Goal: Task Accomplishment & Management: Manage account settings

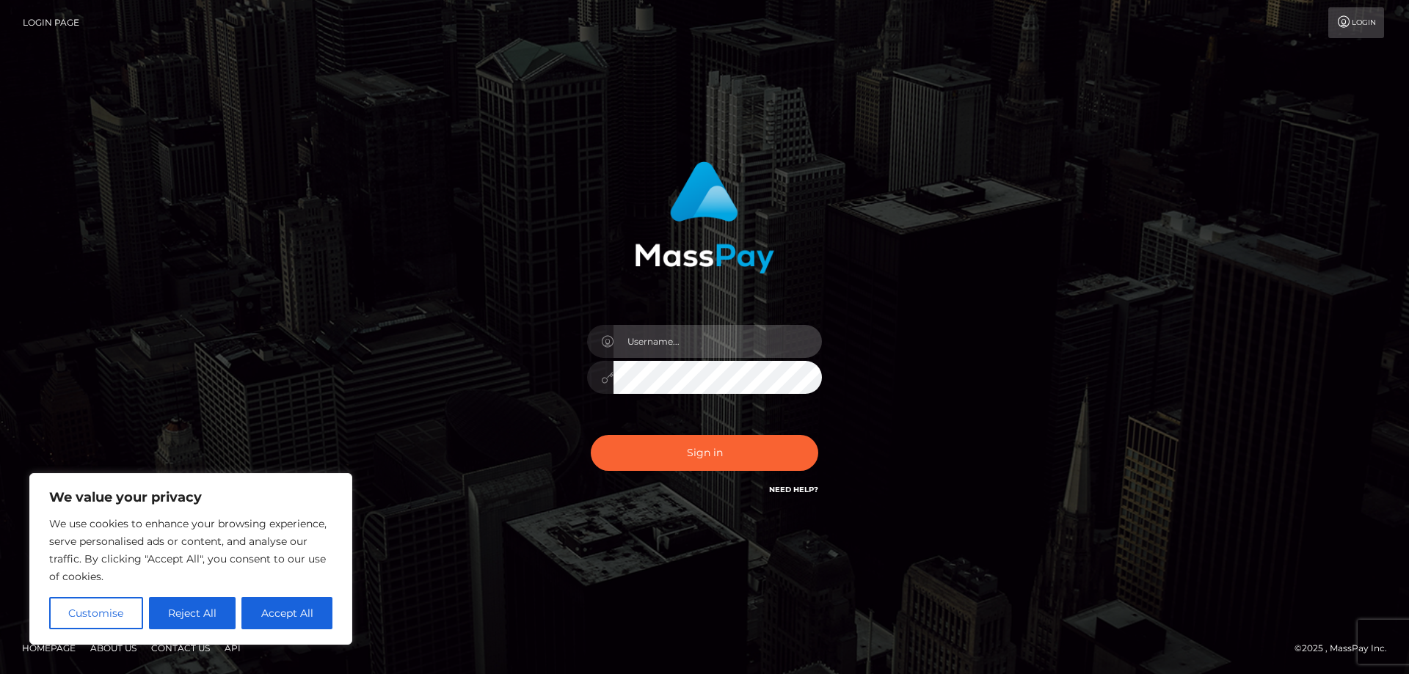
click at [640, 335] on input "text" at bounding box center [717, 341] width 208 height 33
paste input "ap.wight"
type input "ap.wight"
click at [645, 360] on div "ap.wight" at bounding box center [704, 370] width 257 height 112
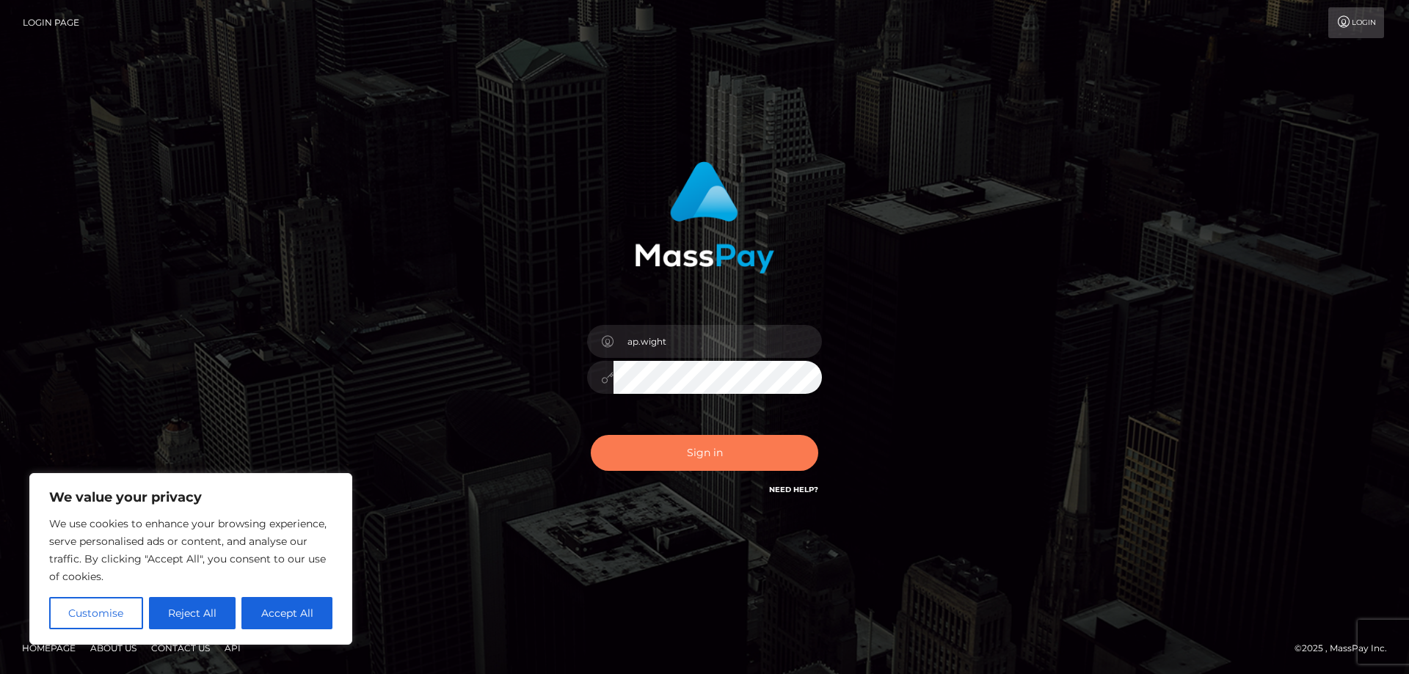
click at [695, 451] on button "Sign in" at bounding box center [704, 453] width 227 height 36
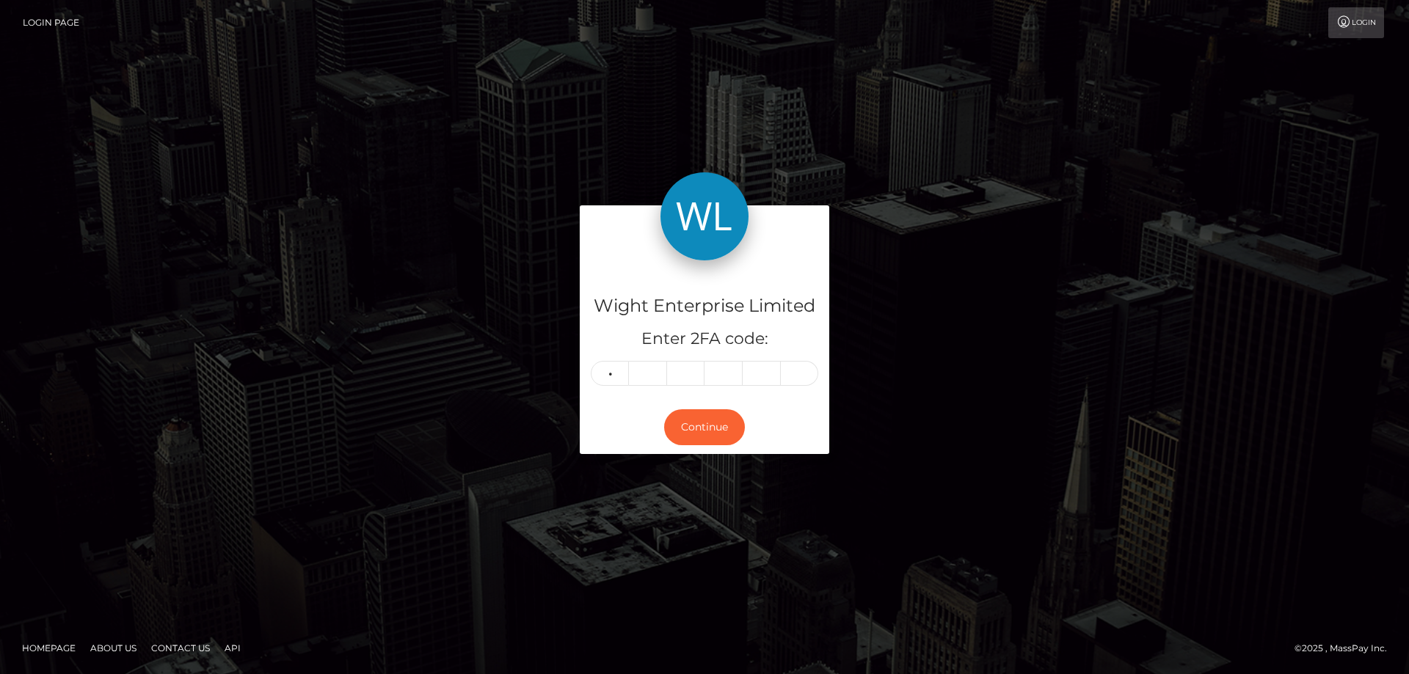
type input "8"
type input "4"
type input "0"
type input "3"
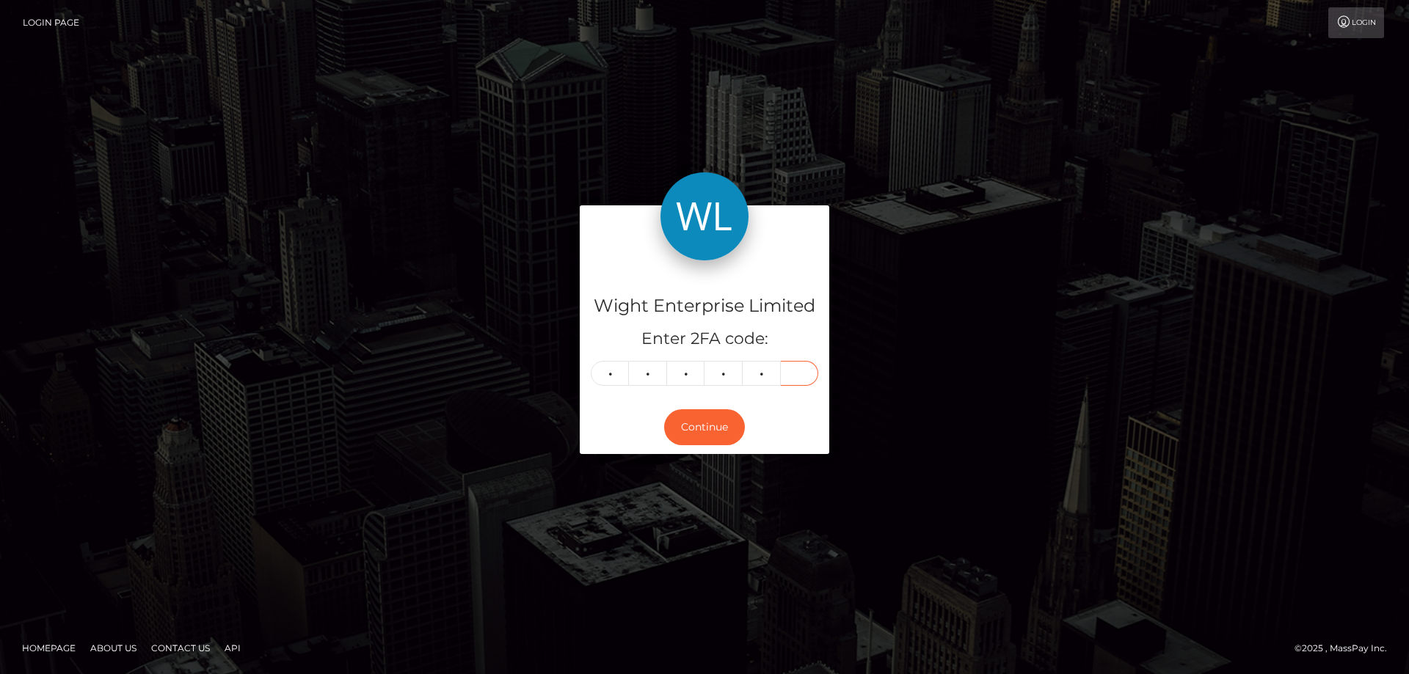
type input "5"
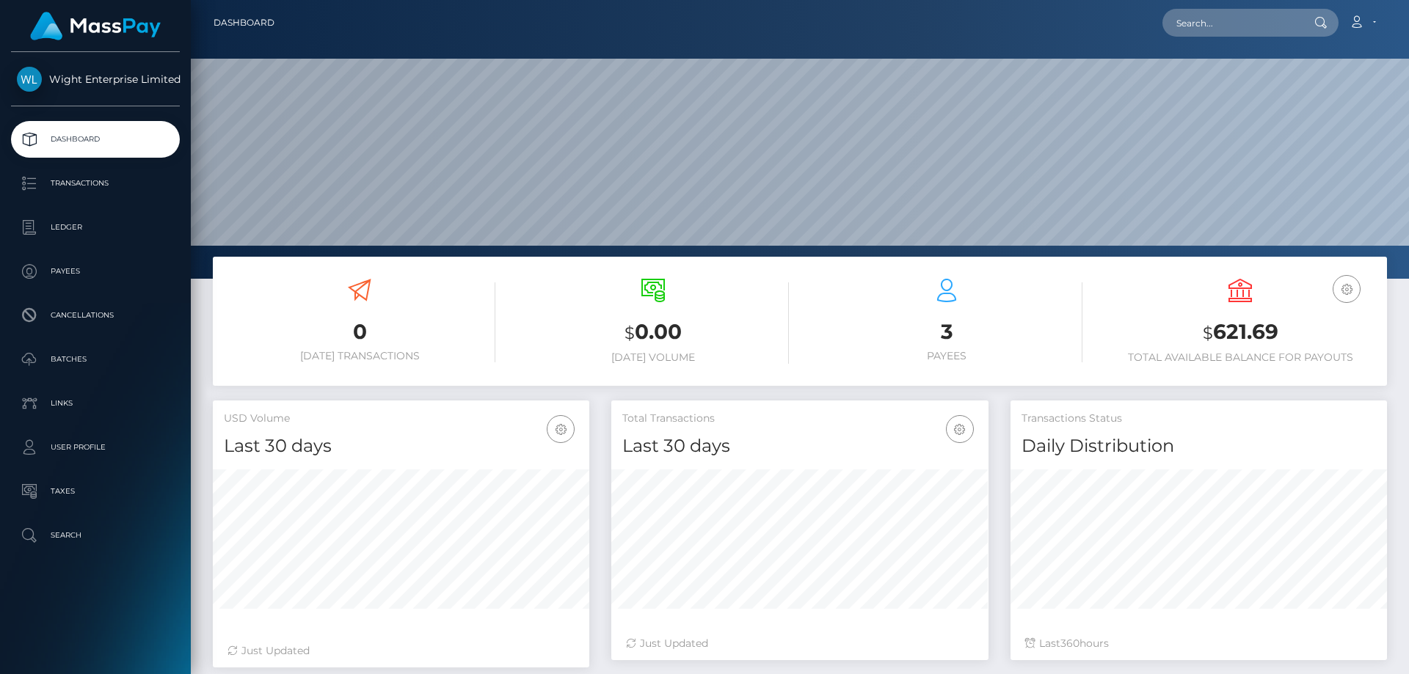
scroll to position [261, 377]
click at [69, 222] on p "Ledger" at bounding box center [95, 227] width 157 height 22
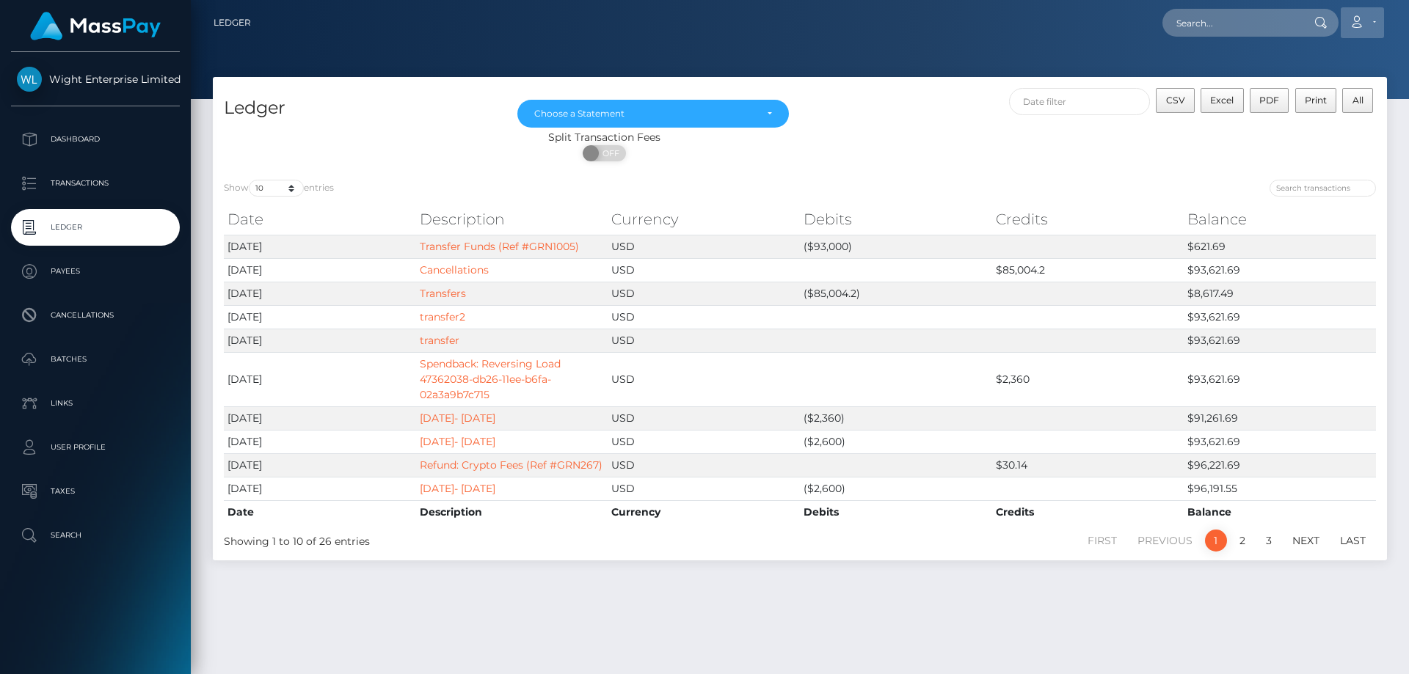
click at [1381, 22] on link "Account" at bounding box center [1362, 22] width 43 height 31
click at [1304, 92] on link "Logout" at bounding box center [1327, 94] width 117 height 27
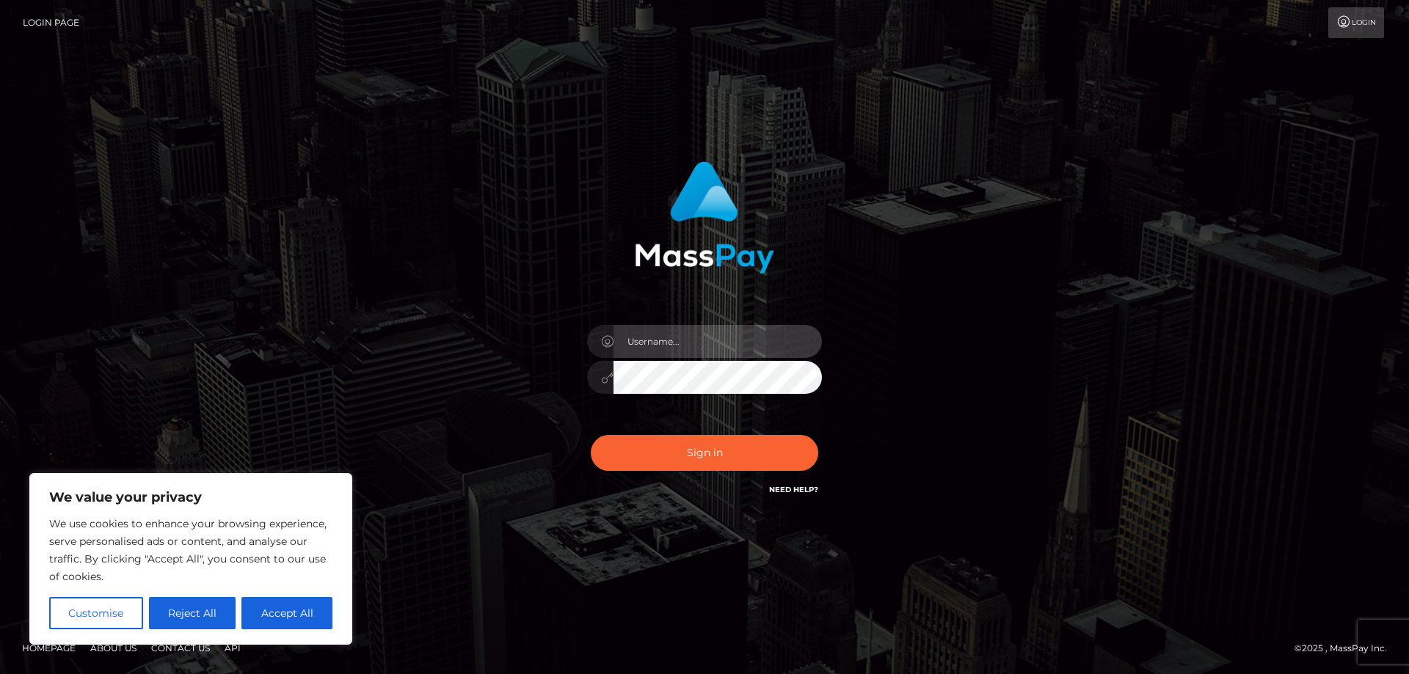
click at [634, 337] on input "text" at bounding box center [717, 341] width 208 height 33
paste input "ap.vent"
type input "ap.vent"
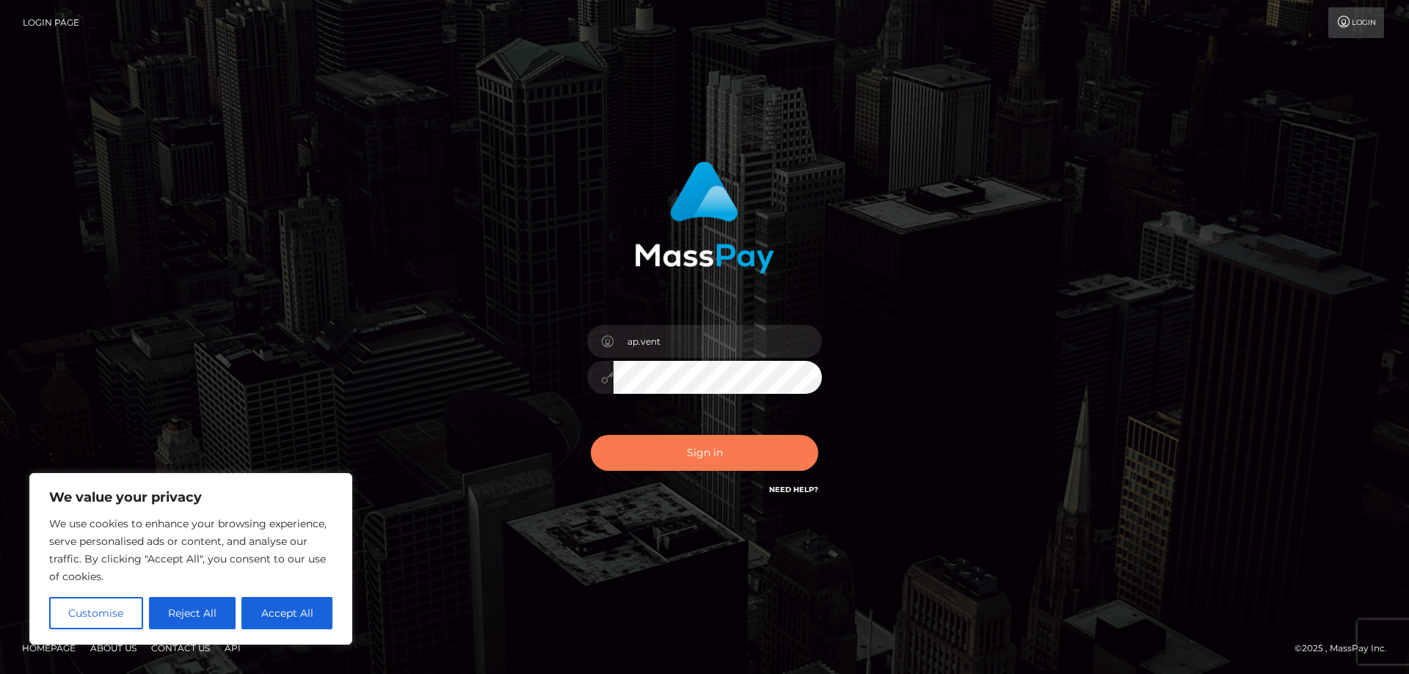
click at [689, 459] on button "Sign in" at bounding box center [704, 453] width 227 height 36
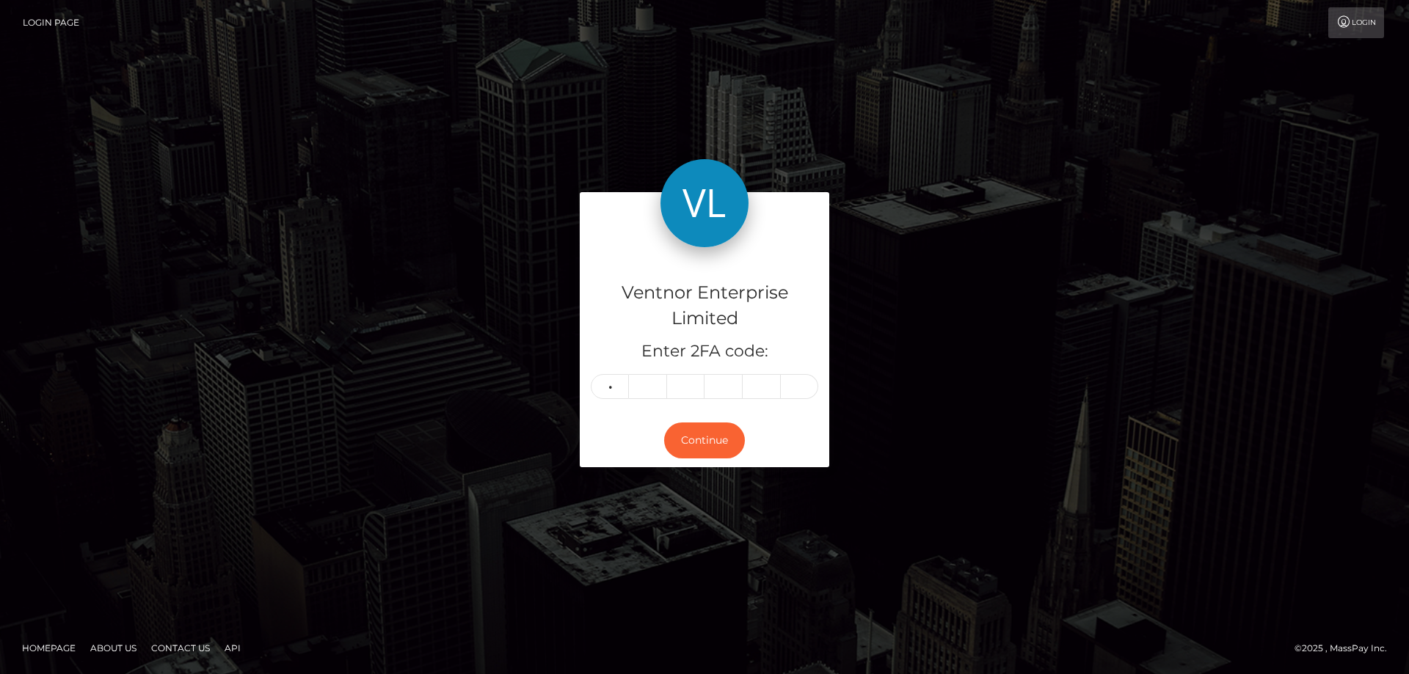
type input "6"
type input "9"
type input "4"
type input "9"
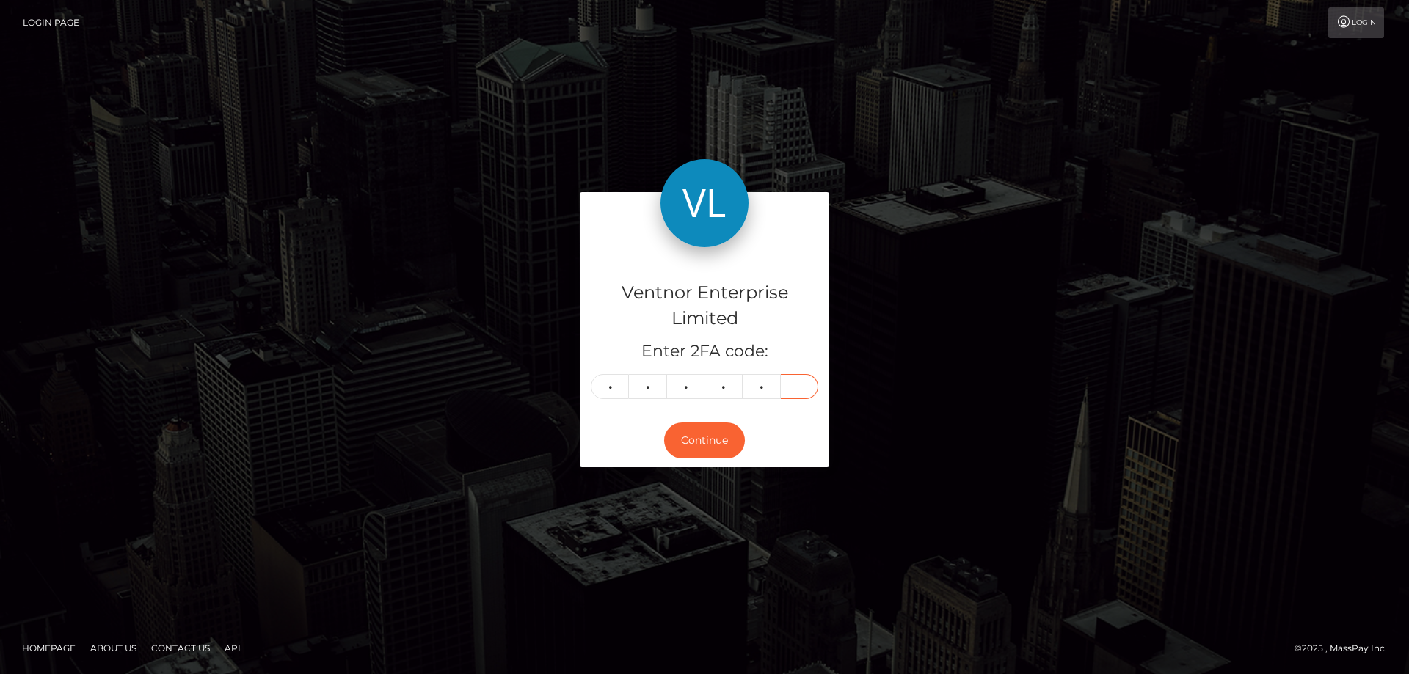
type input "4"
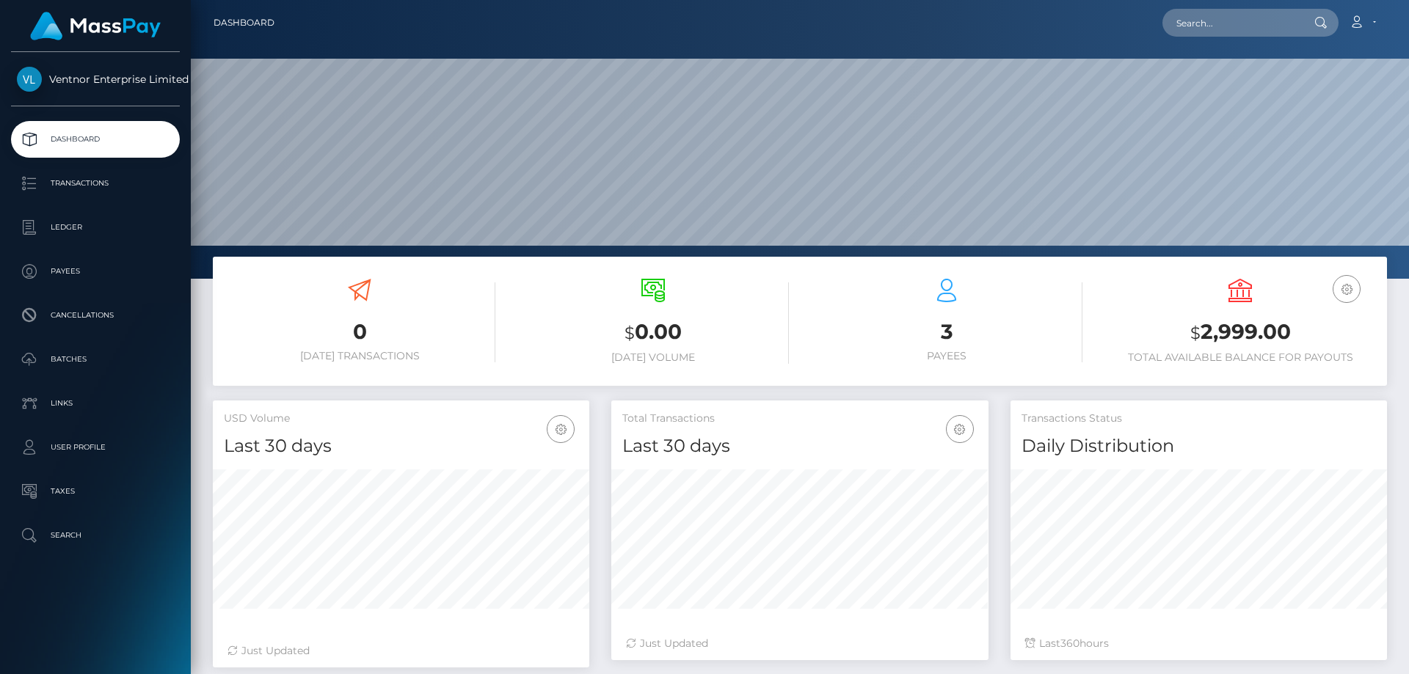
scroll to position [261, 377]
drag, startPoint x: 51, startPoint y: 220, endPoint x: 57, endPoint y: 225, distance: 7.8
click at [51, 220] on p "Ledger" at bounding box center [95, 227] width 157 height 22
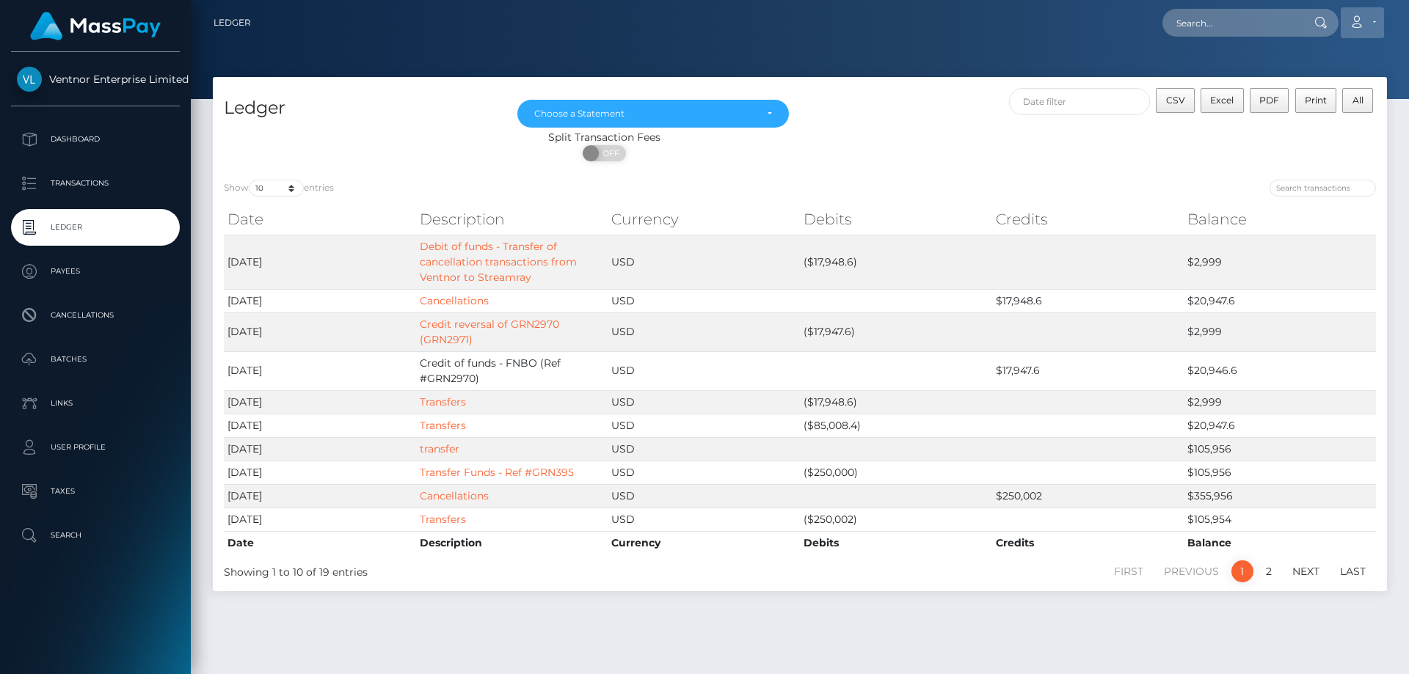
click at [1374, 25] on link "Account" at bounding box center [1362, 22] width 43 height 31
click at [1330, 92] on link "Logout" at bounding box center [1327, 94] width 117 height 27
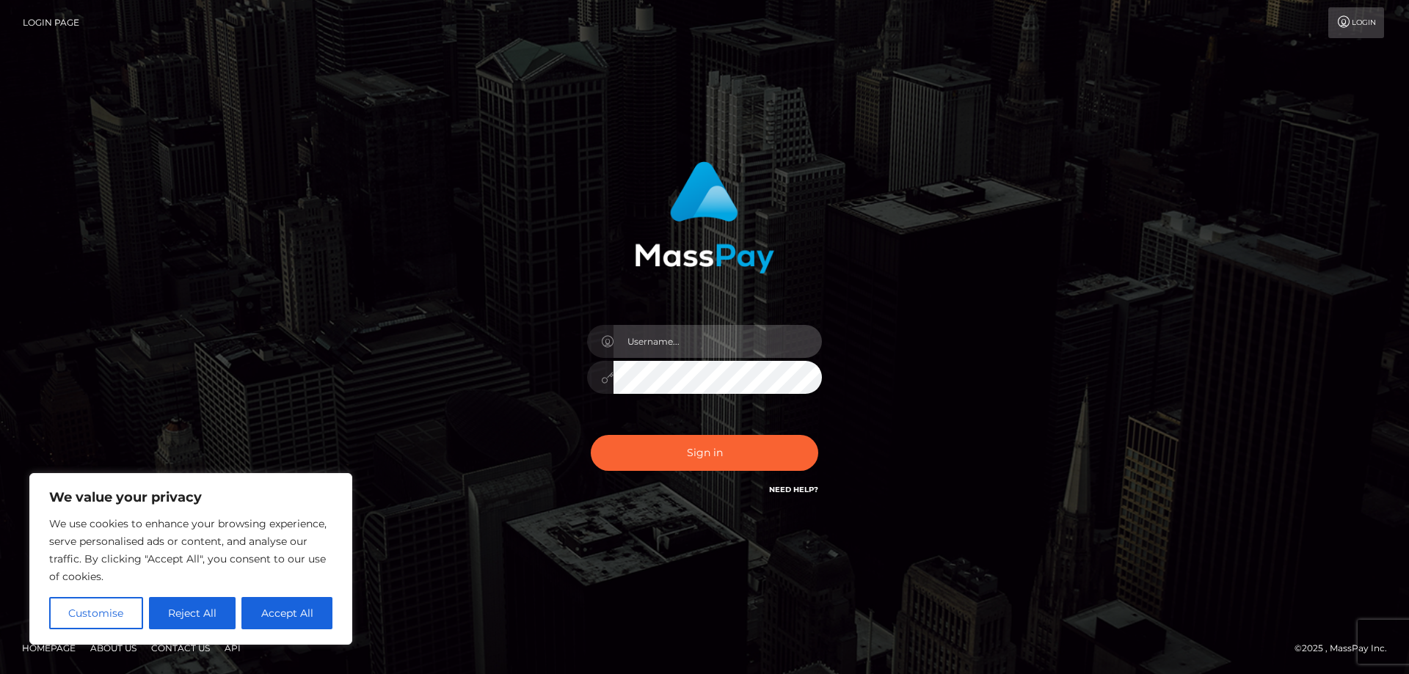
click at [645, 346] on input "text" at bounding box center [717, 341] width 208 height 33
paste input "ap.mb"
type input "ap.mb"
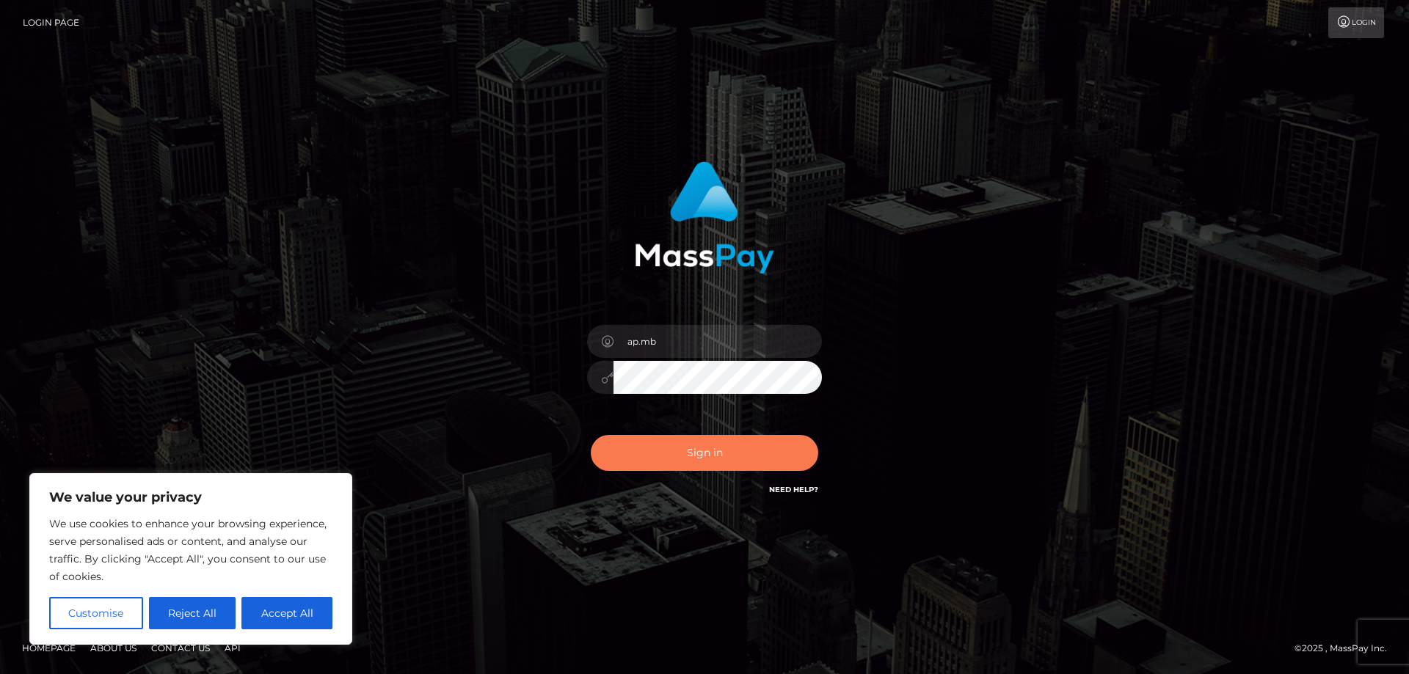
click at [672, 448] on button "Sign in" at bounding box center [704, 453] width 227 height 36
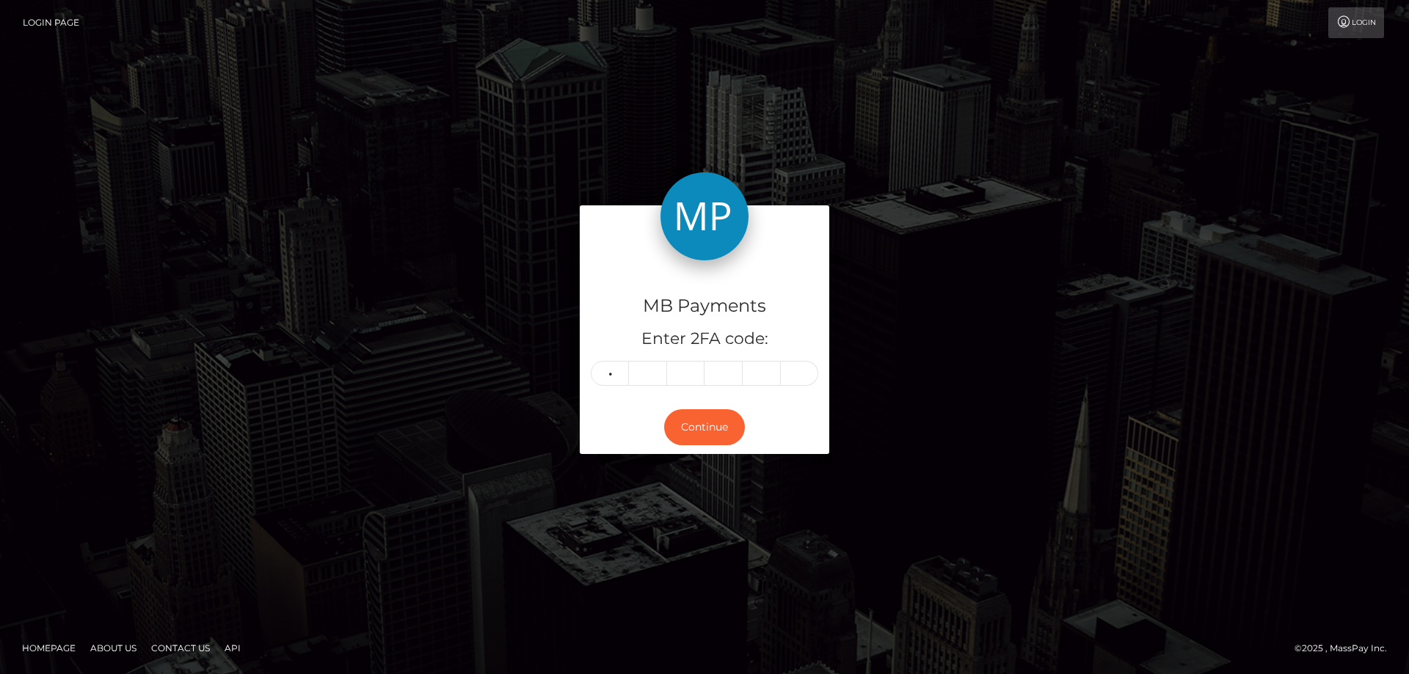
type input "9"
type input "8"
type input "0"
type input "8"
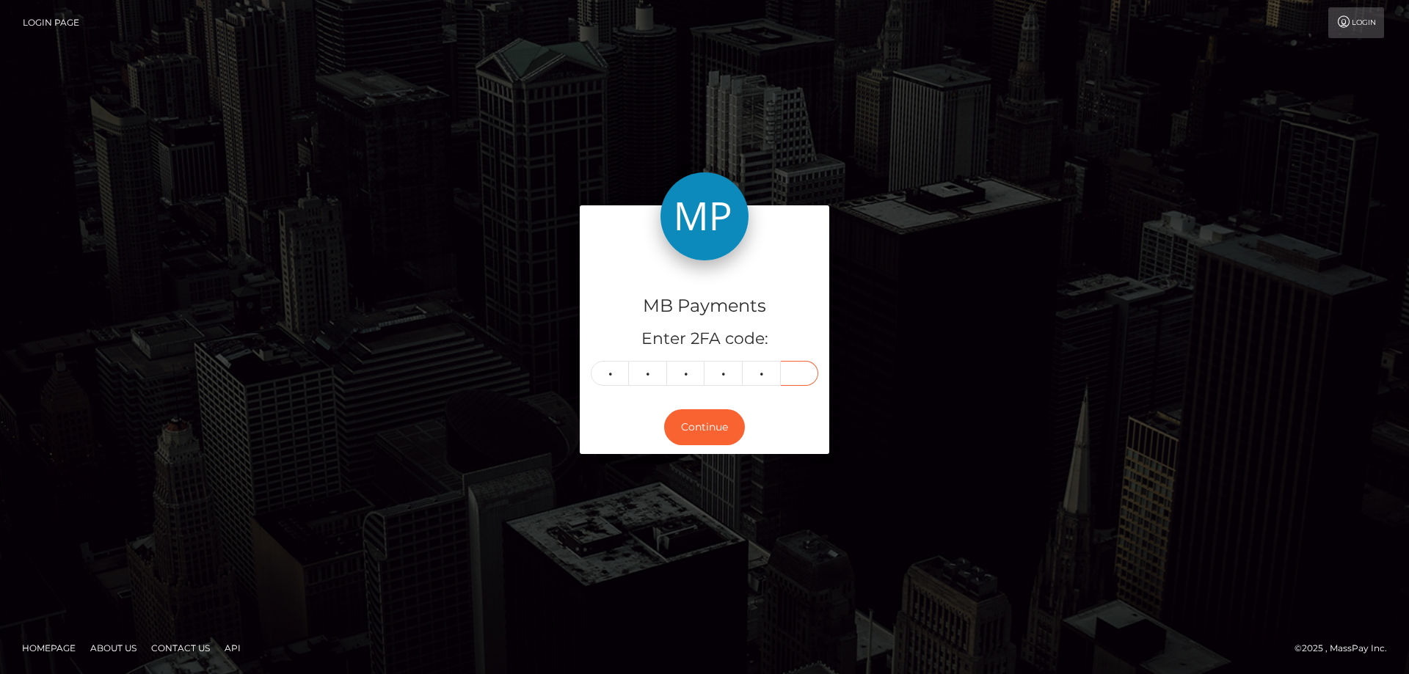
type input "3"
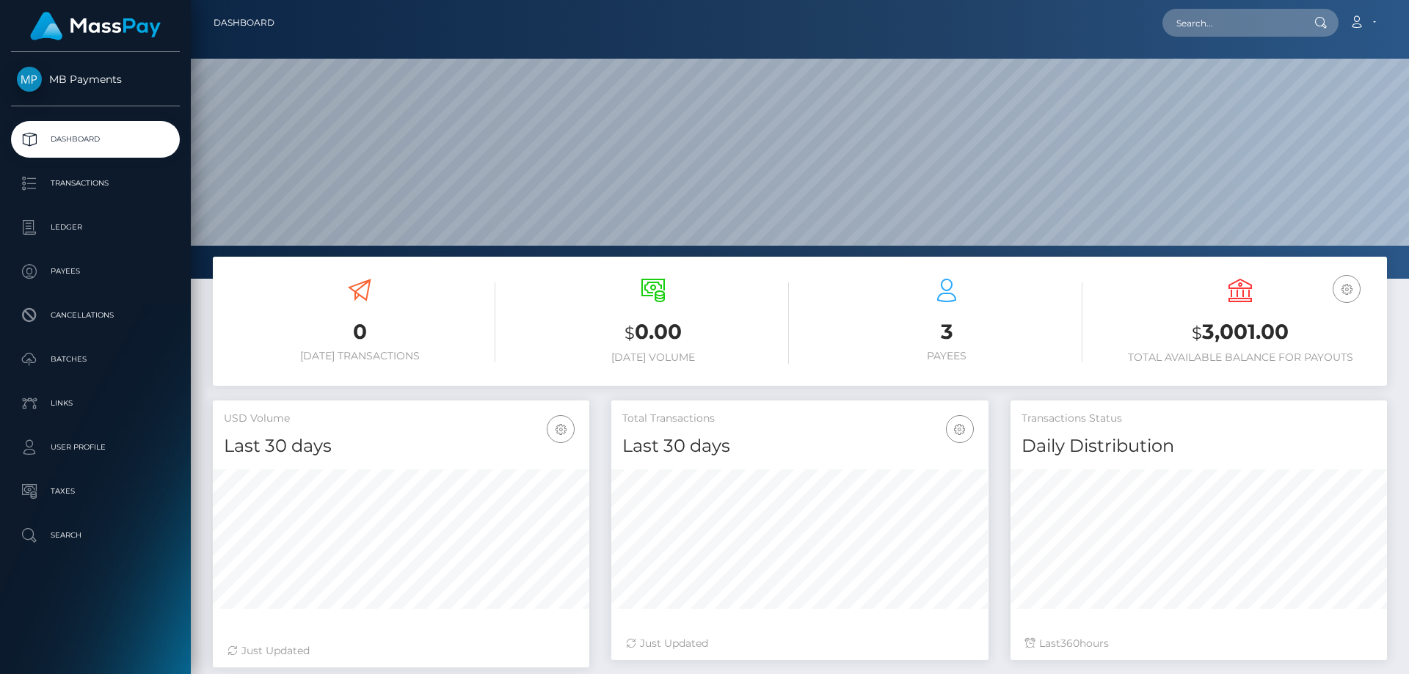
scroll to position [261, 377]
drag, startPoint x: 65, startPoint y: 226, endPoint x: 76, endPoint y: 237, distance: 15.6
click at [65, 226] on p "Ledger" at bounding box center [95, 227] width 157 height 22
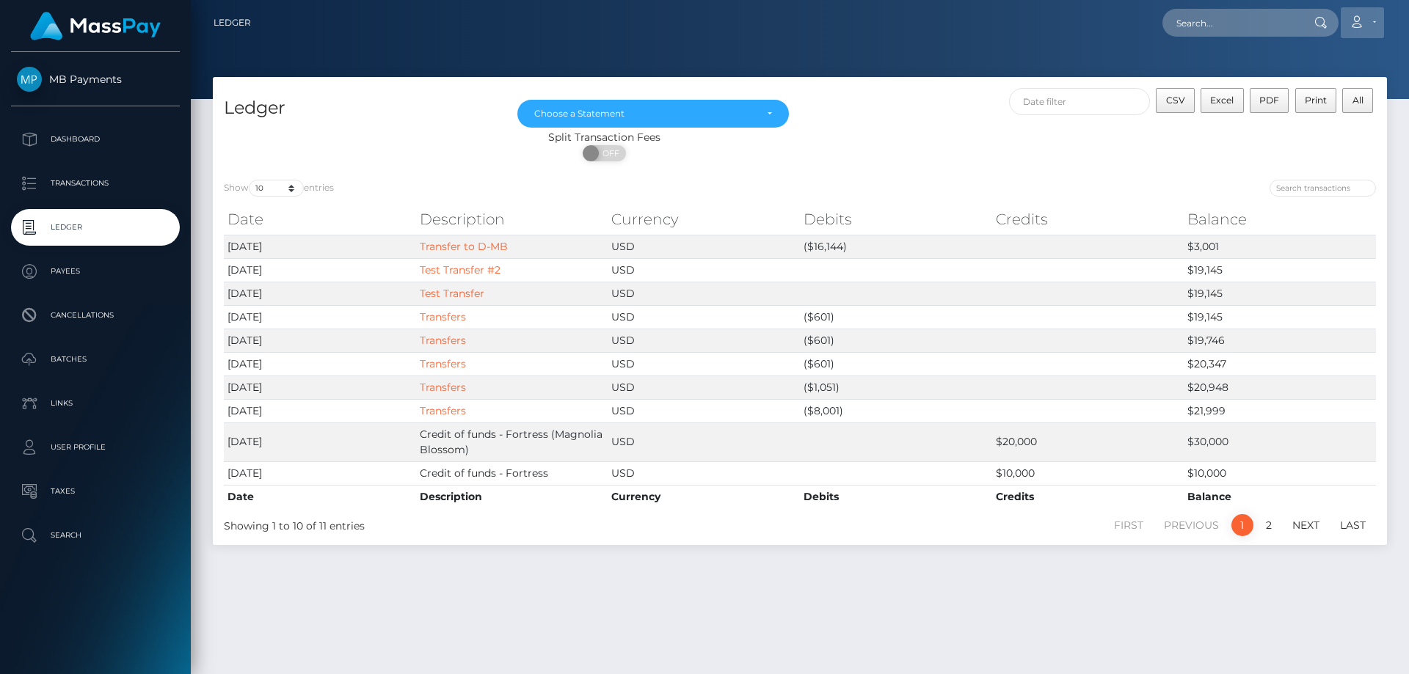
click at [1376, 27] on link "Account" at bounding box center [1362, 22] width 43 height 31
click at [1314, 90] on link "Logout" at bounding box center [1327, 94] width 117 height 27
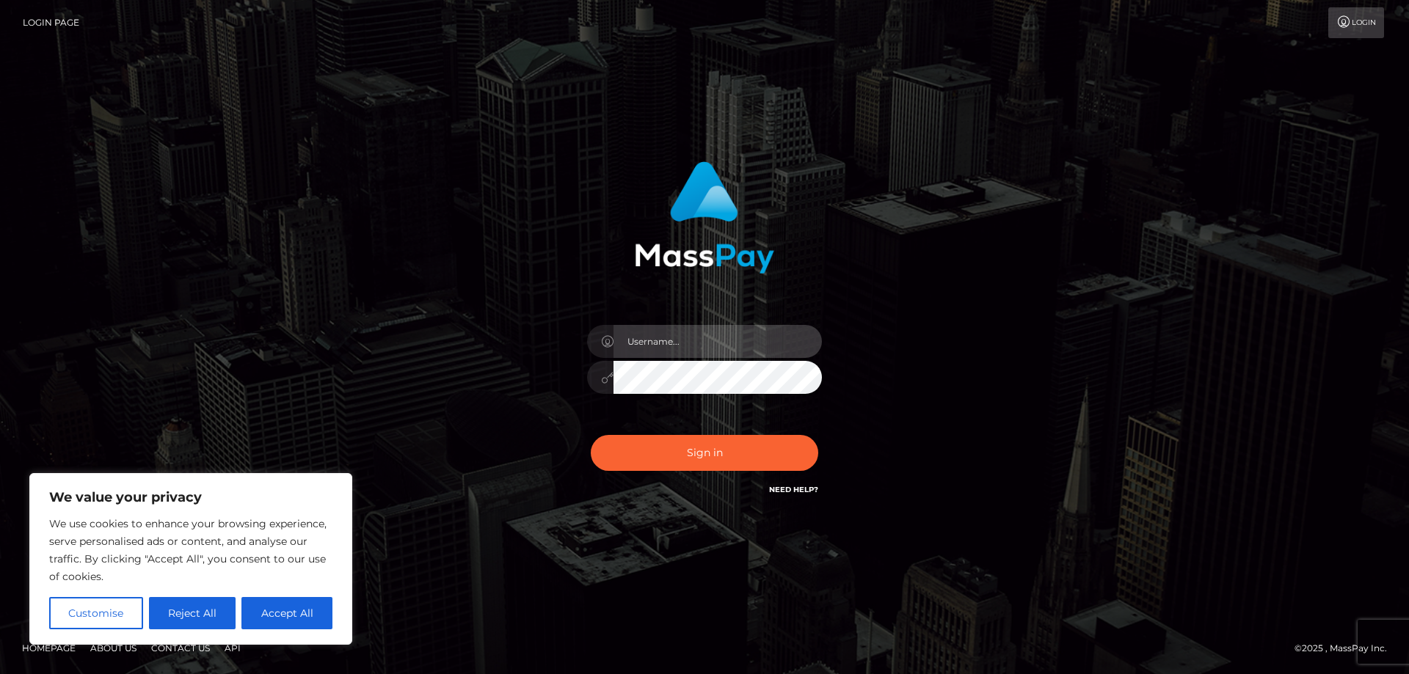
click at [650, 344] on input "text" at bounding box center [717, 341] width 208 height 33
paste input "APteam.medley"
type input "APteam.medley"
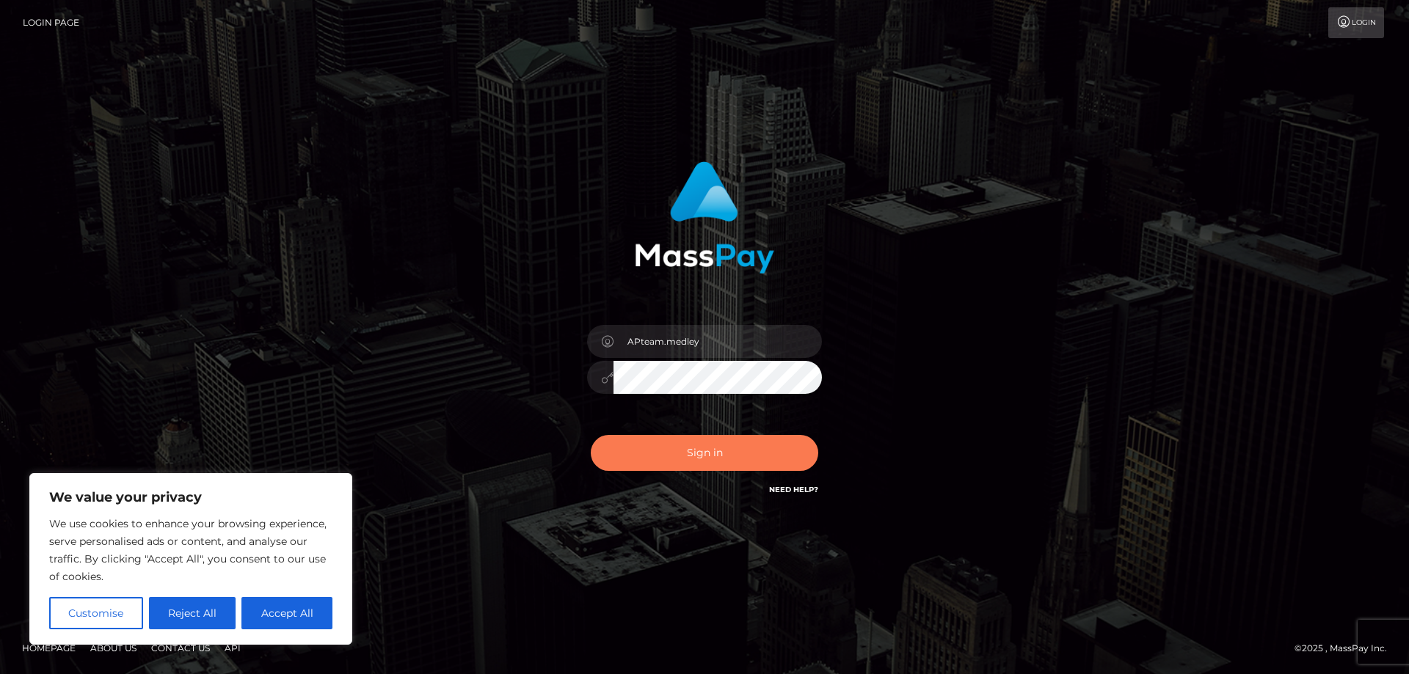
click at [688, 448] on button "Sign in" at bounding box center [704, 453] width 227 height 36
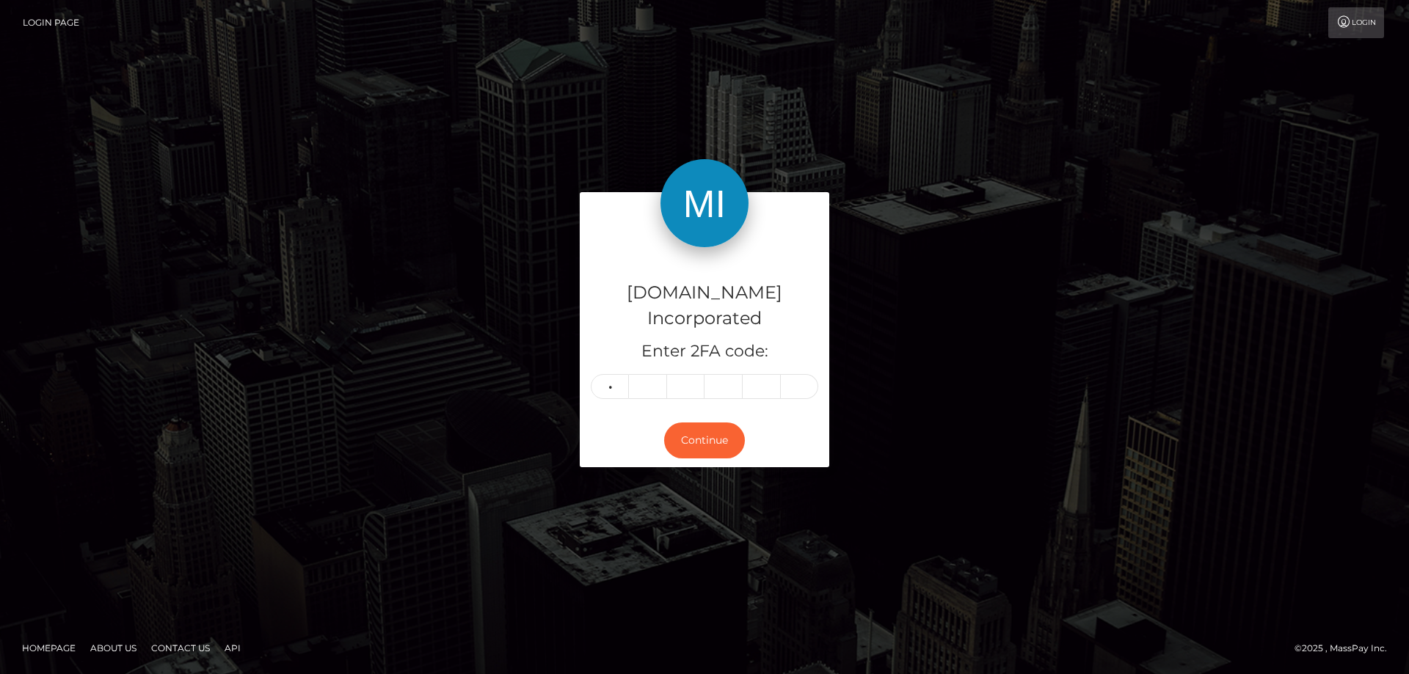
type input "3"
type input "0"
type input "7"
type input "4"
type input "3"
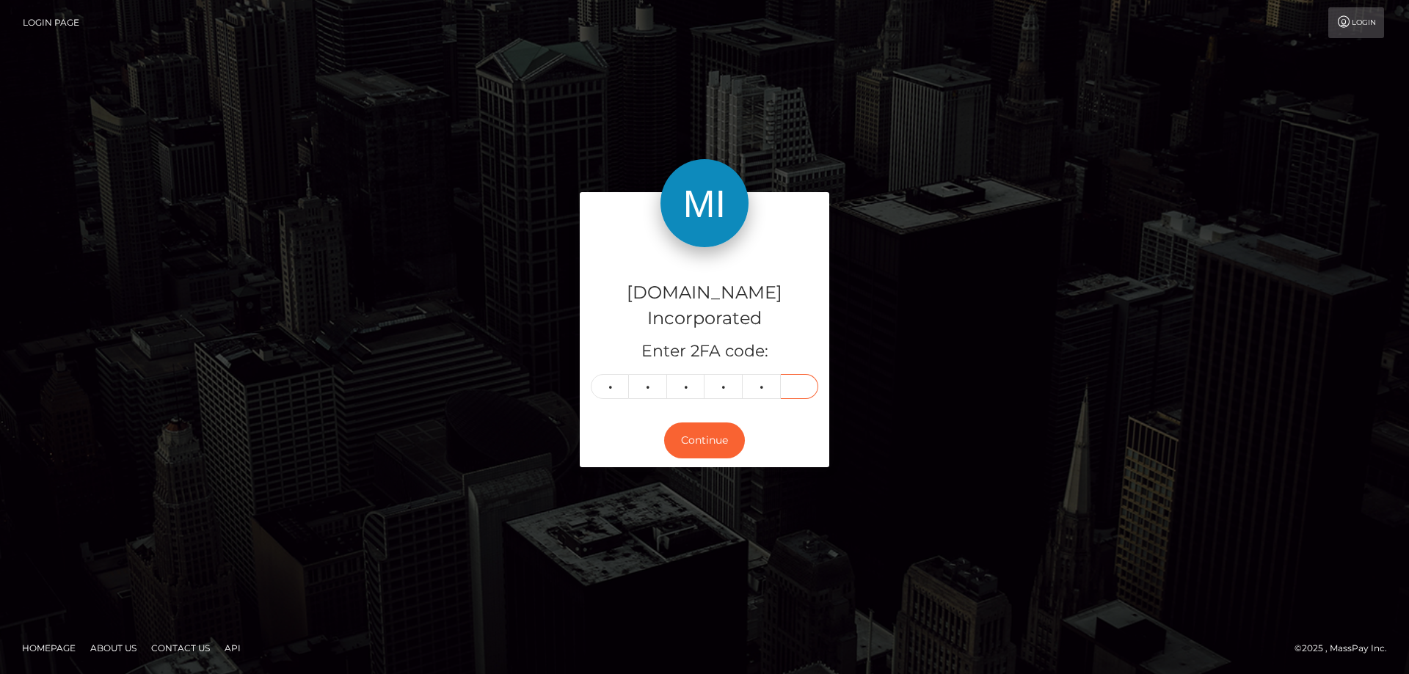
type input "2"
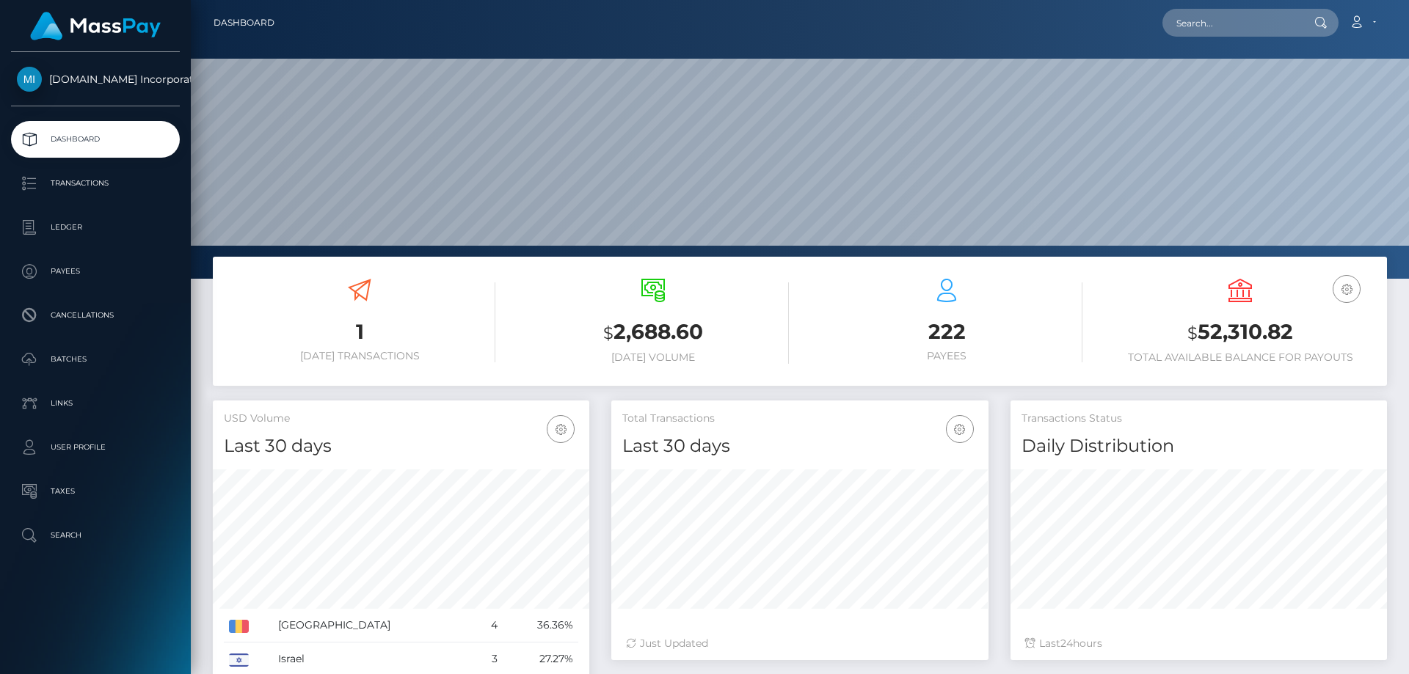
scroll to position [261, 377]
click at [65, 220] on p "Ledger" at bounding box center [95, 227] width 157 height 22
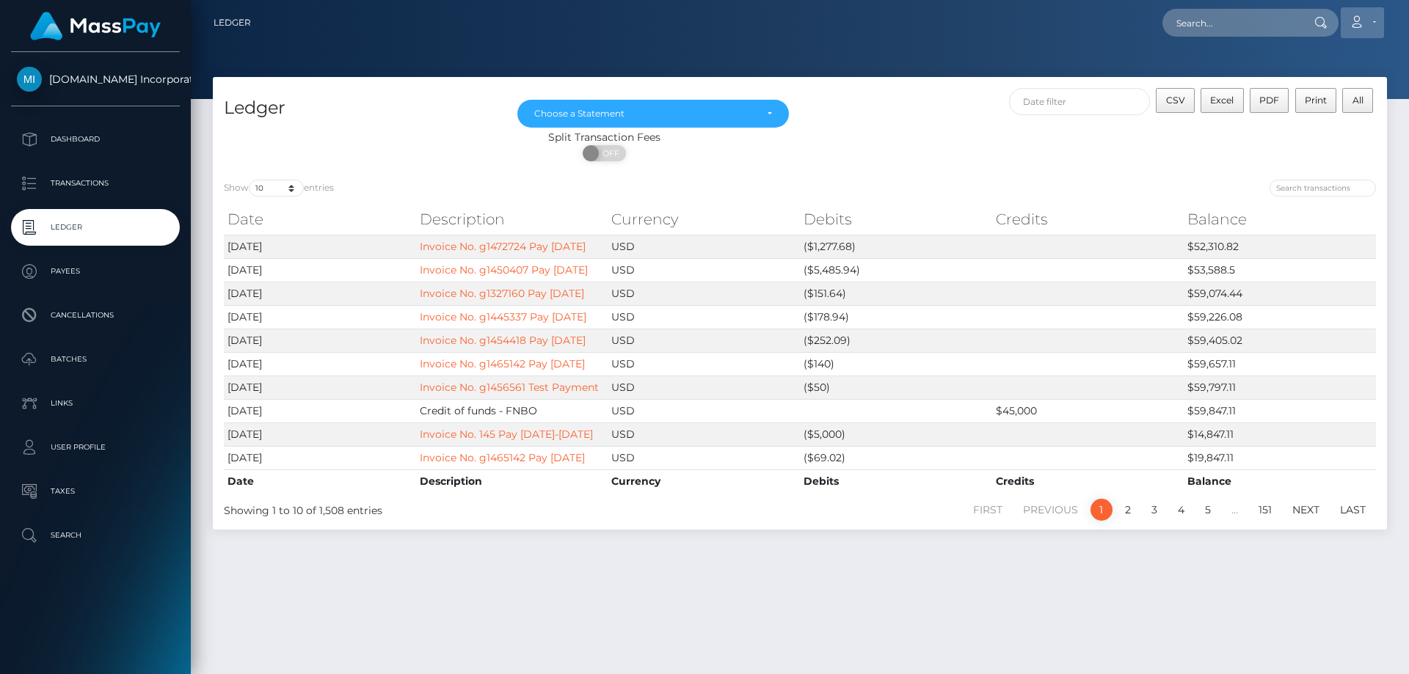
click at [1372, 13] on link "Account" at bounding box center [1362, 22] width 43 height 31
click at [1294, 89] on link "Logout" at bounding box center [1327, 94] width 117 height 27
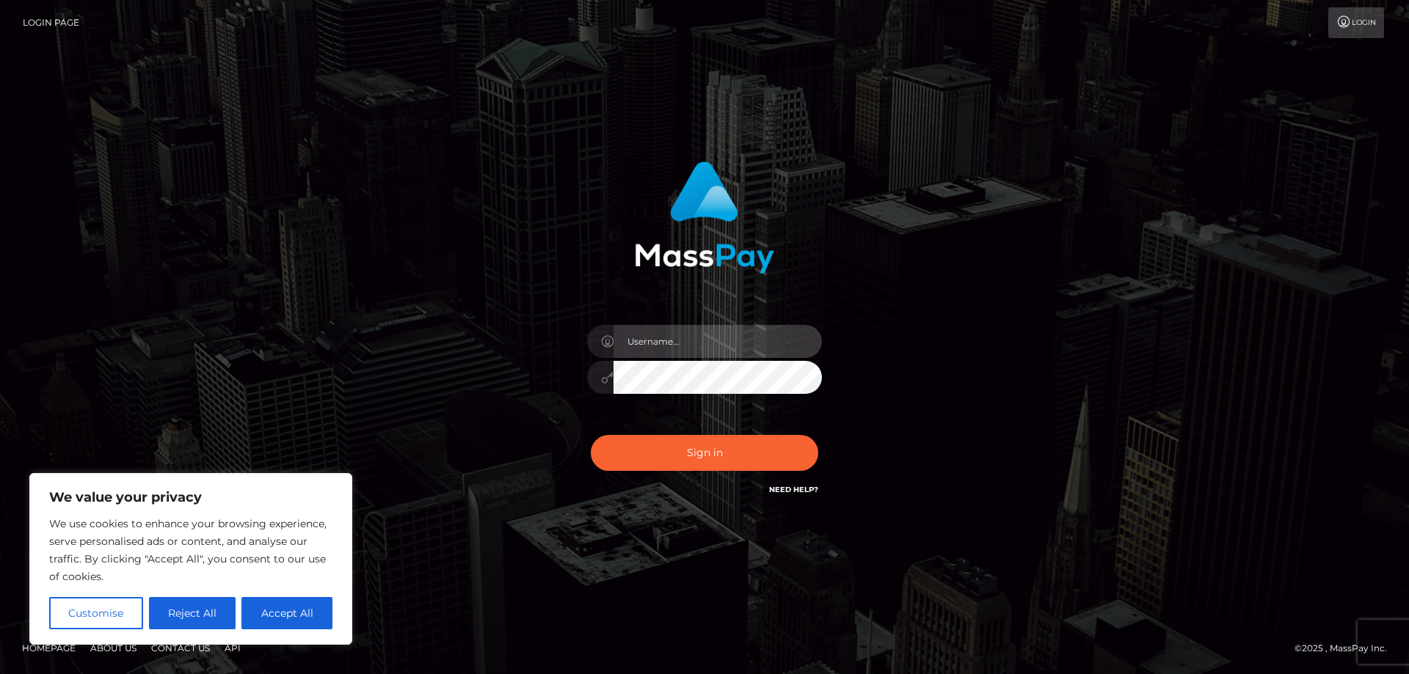
click at [702, 341] on input "text" at bounding box center [717, 341] width 208 height 33
paste input "APteam"
type input "APteam"
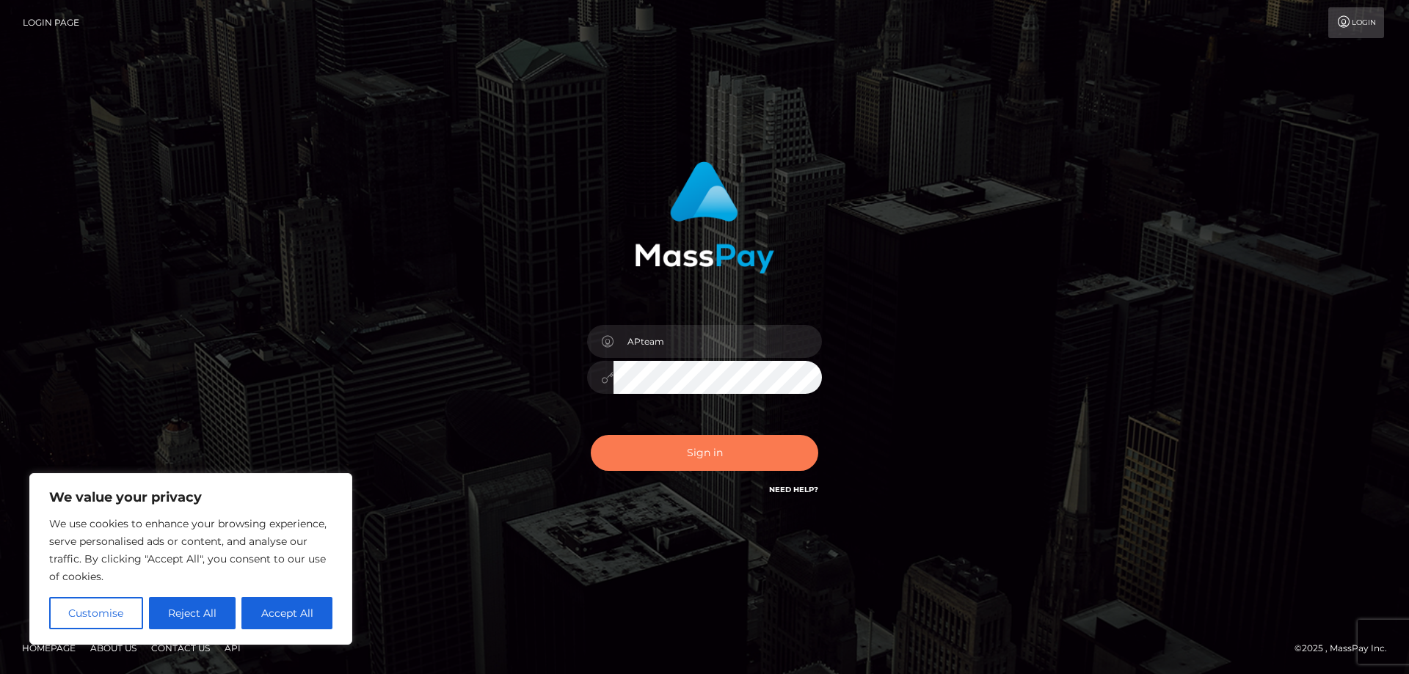
click at [671, 452] on button "Sign in" at bounding box center [704, 453] width 227 height 36
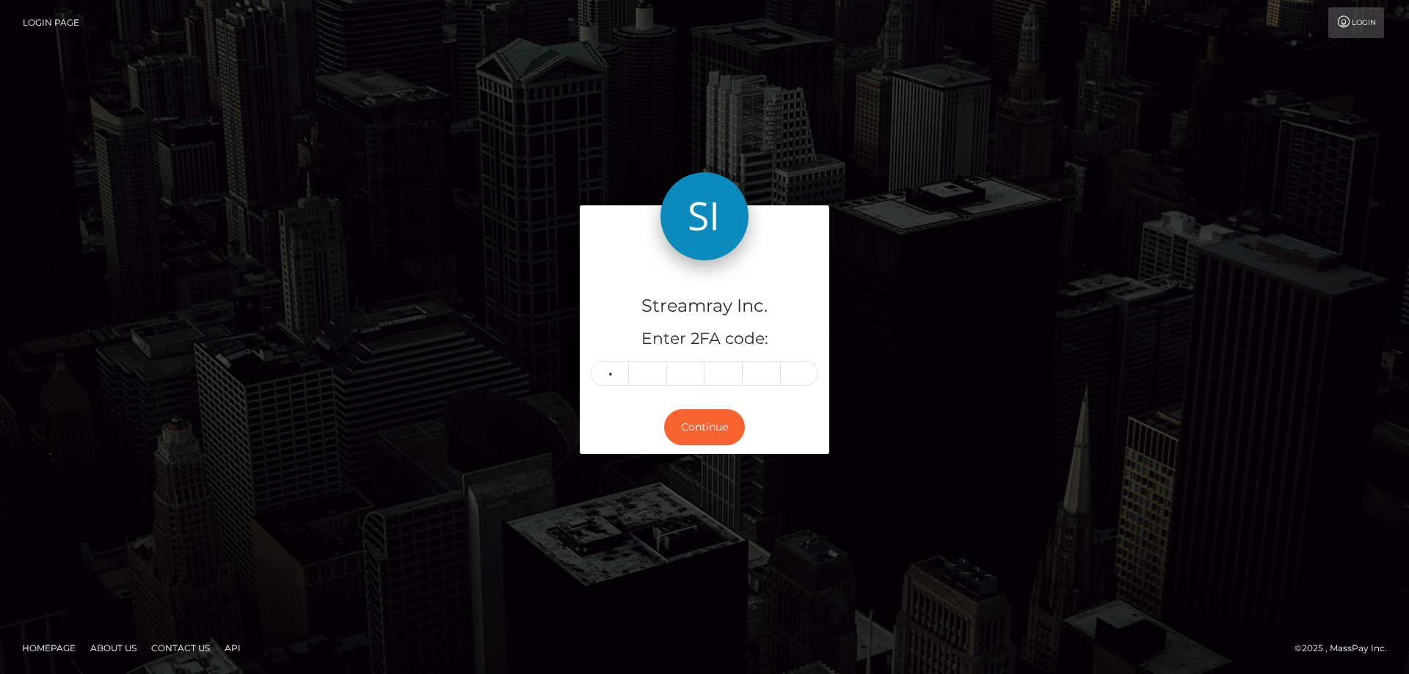
type input "9"
type input "7"
type input "4"
type input "1"
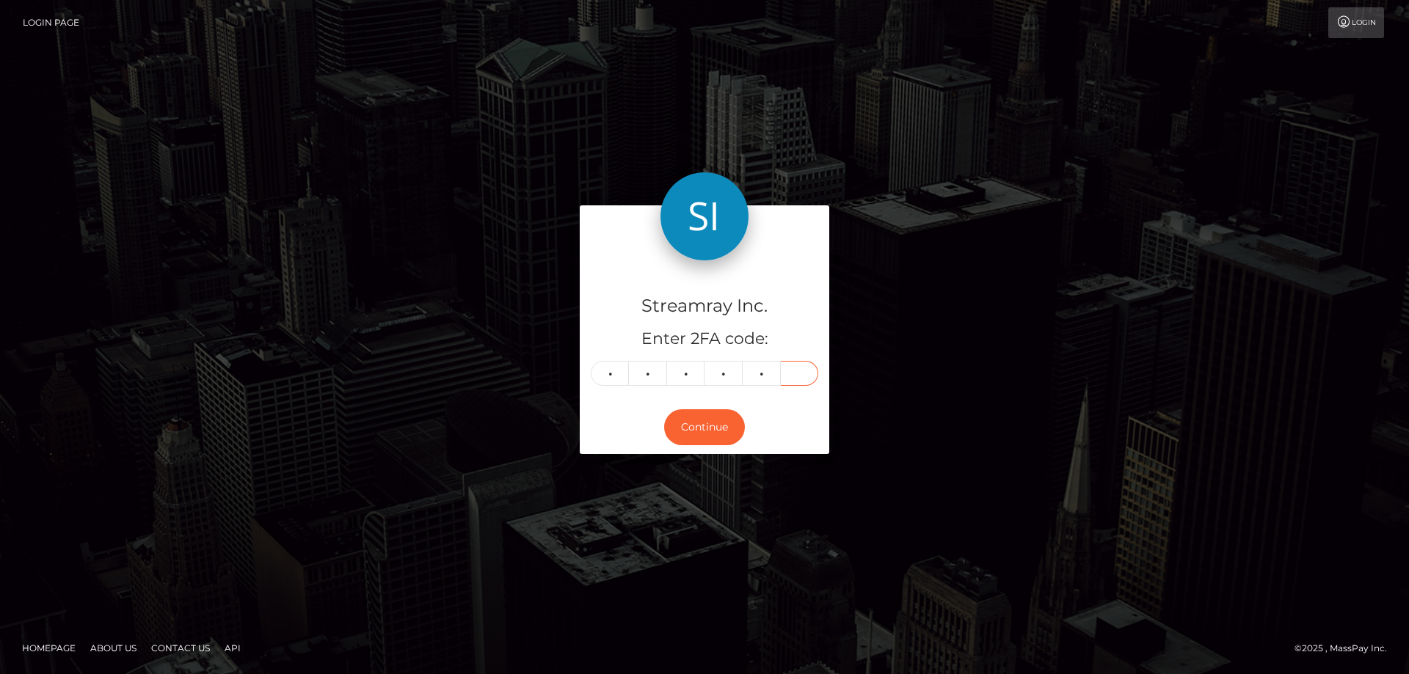
type input "5"
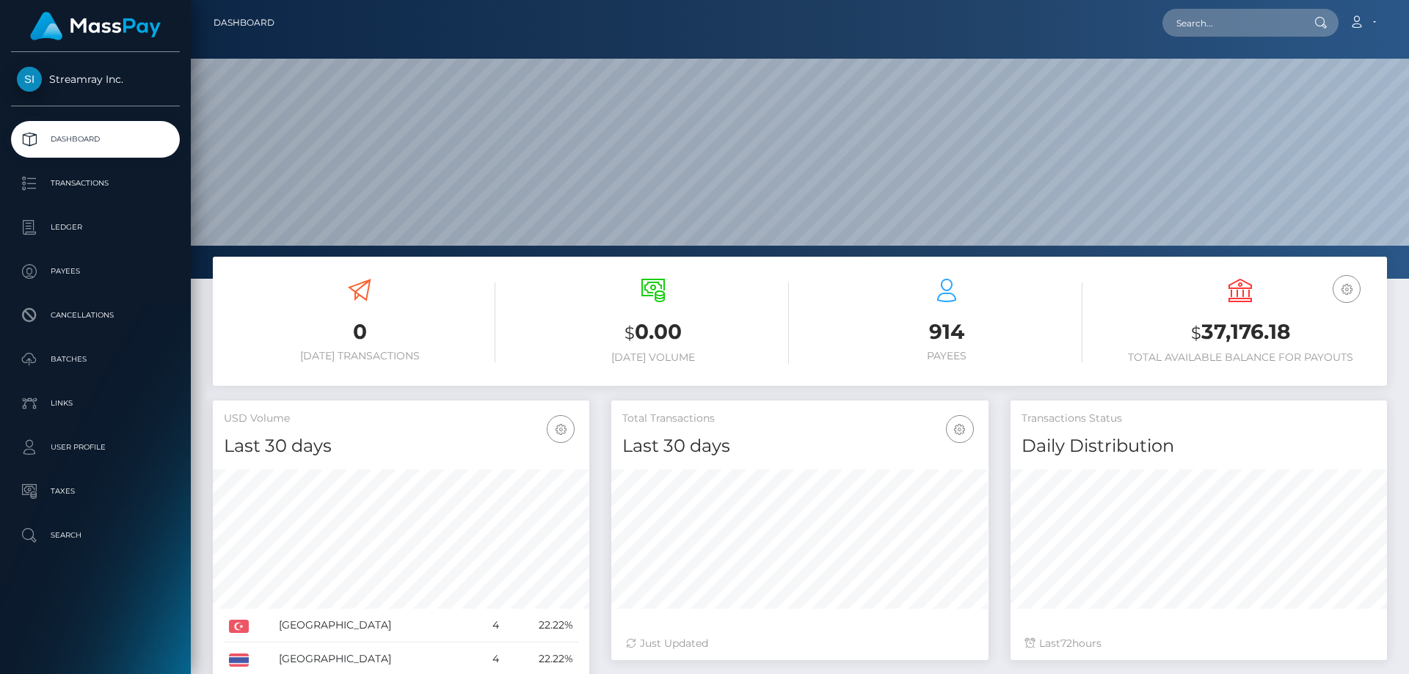
scroll to position [261, 377]
click at [79, 227] on p "Ledger" at bounding box center [95, 227] width 157 height 22
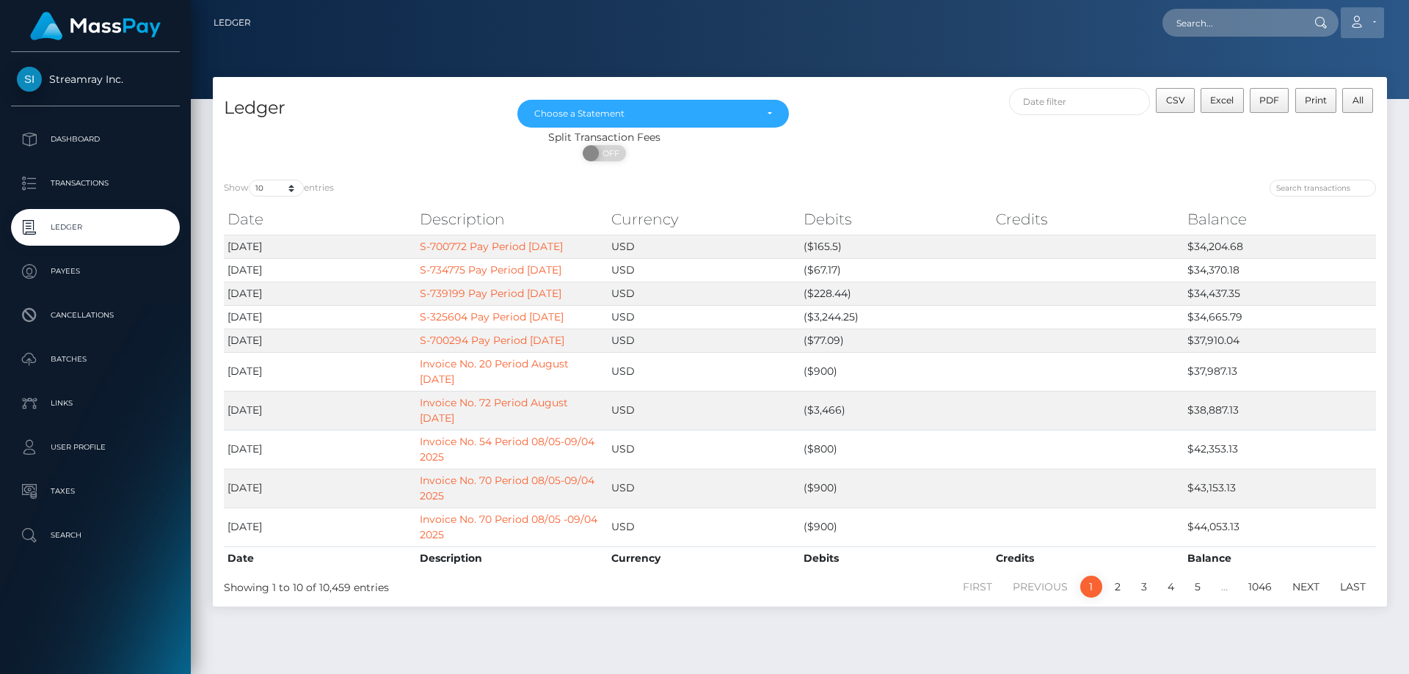
click at [1376, 23] on link "Account" at bounding box center [1362, 22] width 43 height 31
click at [1316, 95] on link "Logout" at bounding box center [1327, 94] width 117 height 27
